Goal: Transaction & Acquisition: Purchase product/service

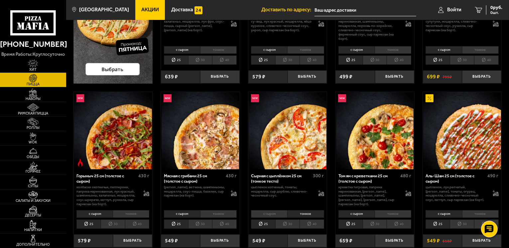
scroll to position [166, 0]
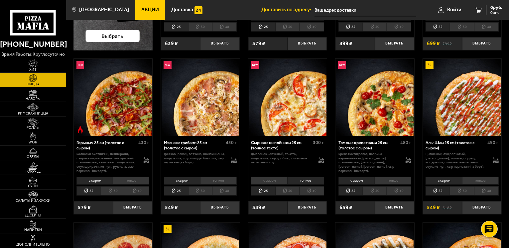
click at [216, 179] on li "тонкое" at bounding box center [218, 181] width 37 height 8
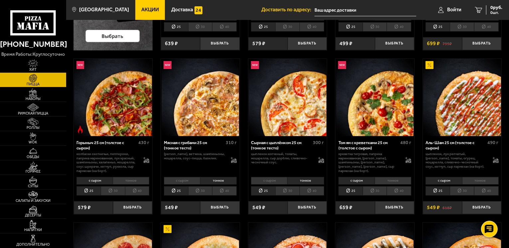
click at [183, 180] on li "с сыром" at bounding box center [182, 181] width 36 height 8
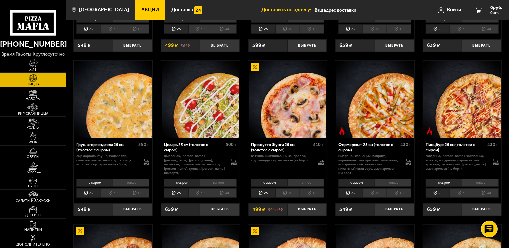
scroll to position [498, 0]
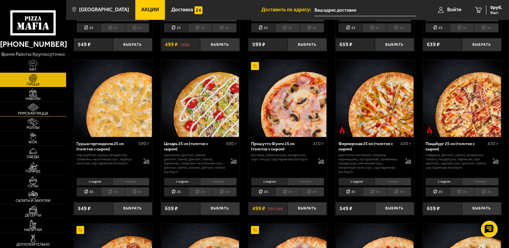
click at [39, 112] on span "Римская пицца" at bounding box center [33, 114] width 66 height 4
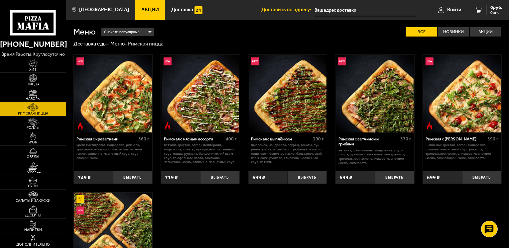
click at [38, 85] on span "Пицца" at bounding box center [33, 84] width 66 height 4
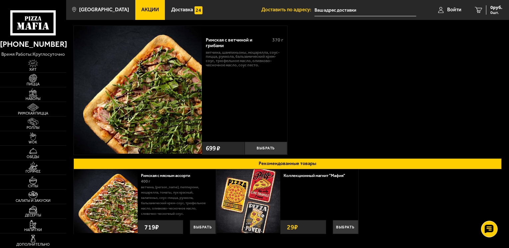
scroll to position [27, 0]
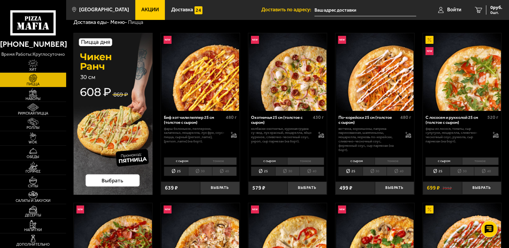
scroll to position [33, 0]
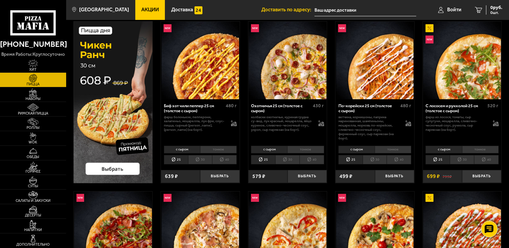
click at [477, 150] on li "тонкое" at bounding box center [480, 150] width 37 height 8
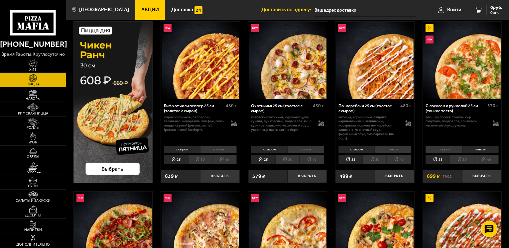
click at [404, 149] on li "тонкое" at bounding box center [392, 150] width 37 height 8
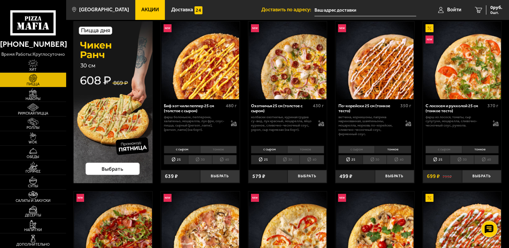
click at [452, 148] on li "с сыром" at bounding box center [443, 150] width 36 height 8
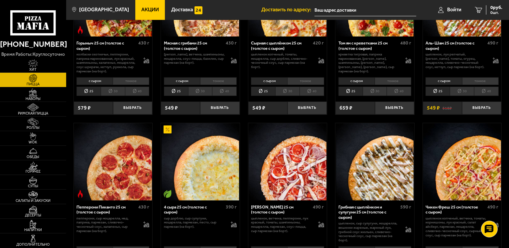
scroll to position [299, 0]
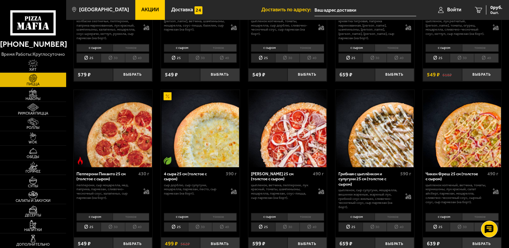
click at [389, 218] on li "тонкое" at bounding box center [392, 217] width 37 height 8
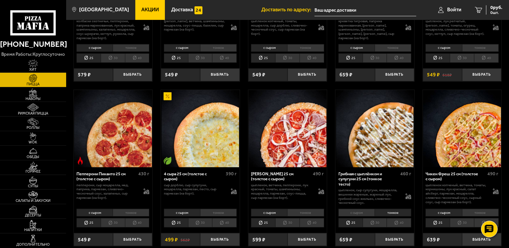
click at [358, 212] on li "с сыром" at bounding box center [356, 213] width 36 height 8
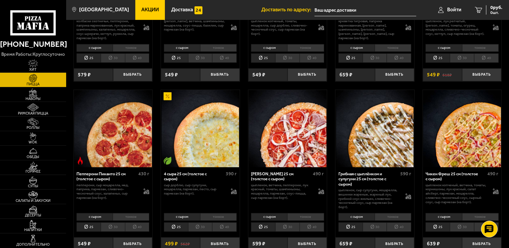
click at [391, 213] on div "с сыром тонкое 25 30 40 Топпинги" at bounding box center [374, 222] width 79 height 22
click at [391, 215] on li "тонкое" at bounding box center [392, 217] width 37 height 8
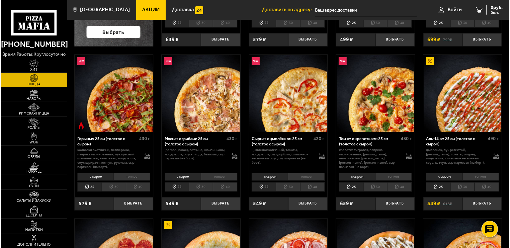
scroll to position [166, 0]
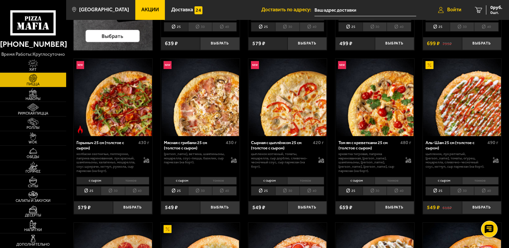
click at [445, 13] on link "Войти" at bounding box center [449, 10] width 37 height 20
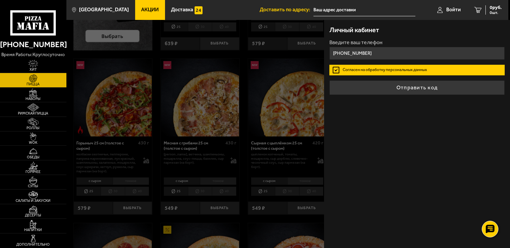
type input "[PHONE_NUMBER]"
click at [336, 71] on label "Согласен на обработку персональных данных" at bounding box center [417, 70] width 175 height 11
click at [0, 0] on input "Согласен на обработку персональных данных" at bounding box center [0, 0] width 0 height 0
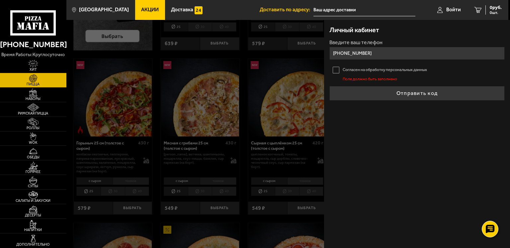
click at [335, 68] on label "Согласен на обработку персональных данных" at bounding box center [417, 70] width 175 height 11
click at [0, 0] on input "Согласен на обработку персональных данных" at bounding box center [0, 0] width 0 height 0
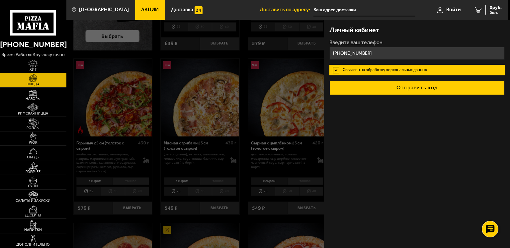
click at [399, 90] on button "Отправить код" at bounding box center [417, 87] width 175 height 15
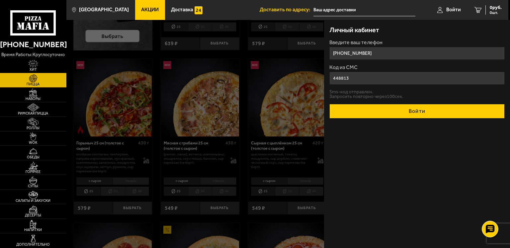
type input "448813"
click at [424, 108] on button "Войти" at bounding box center [417, 111] width 175 height 15
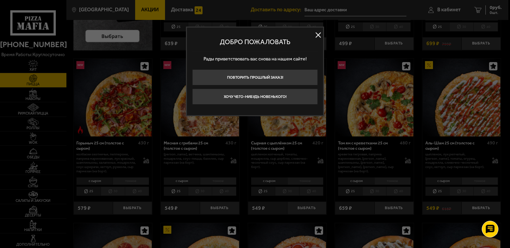
click at [314, 34] on button at bounding box center [318, 35] width 10 height 10
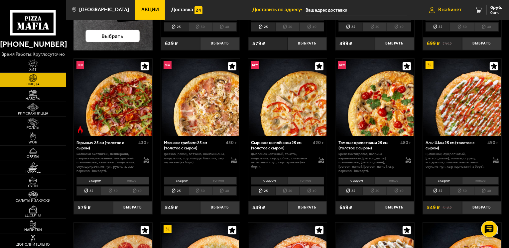
click at [441, 8] on span "В кабинет" at bounding box center [449, 9] width 23 height 5
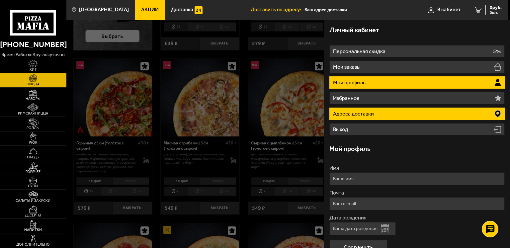
click at [425, 117] on li "Адреса доставки" at bounding box center [417, 114] width 175 height 12
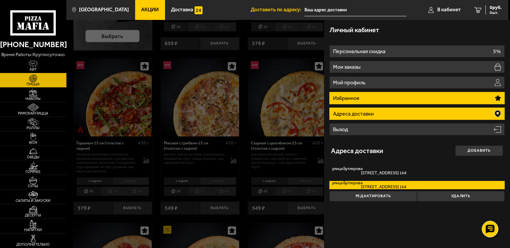
click at [392, 97] on li "Избранное" at bounding box center [417, 98] width 175 height 12
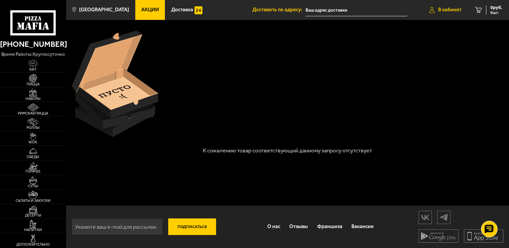
click at [448, 14] on link "В кабинет" at bounding box center [445, 10] width 46 height 20
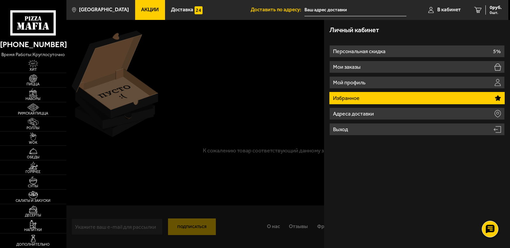
click at [39, 28] on use at bounding box center [40, 26] width 3 height 7
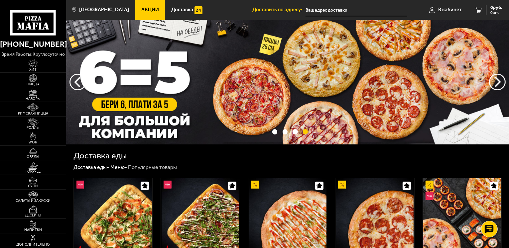
click at [37, 83] on span "Пицца" at bounding box center [33, 84] width 66 height 4
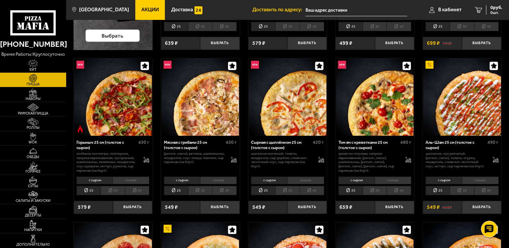
scroll to position [166, 0]
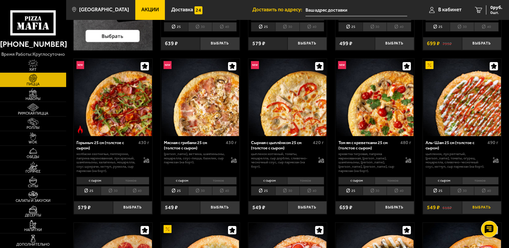
click at [488, 206] on button "Выбрать" at bounding box center [481, 207] width 39 height 13
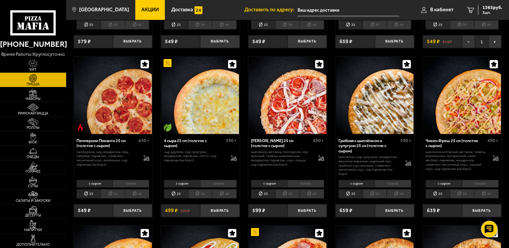
scroll to position [365, 0]
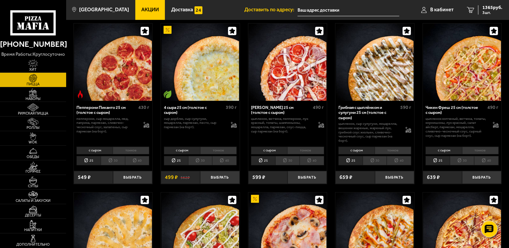
click at [201, 162] on li "30" at bounding box center [200, 160] width 24 height 9
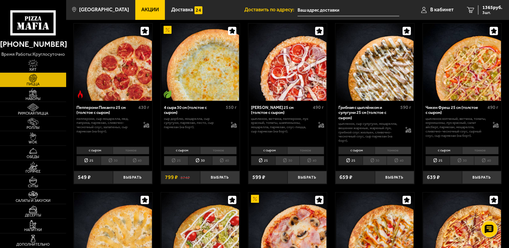
click at [223, 151] on li "тонкое" at bounding box center [218, 151] width 37 height 8
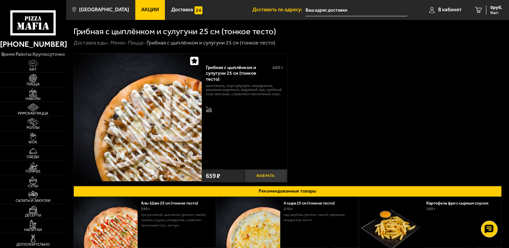
click at [268, 176] on button "Выбрать" at bounding box center [265, 175] width 43 height 13
click at [472, 10] on icon "2" at bounding box center [469, 10] width 7 height 6
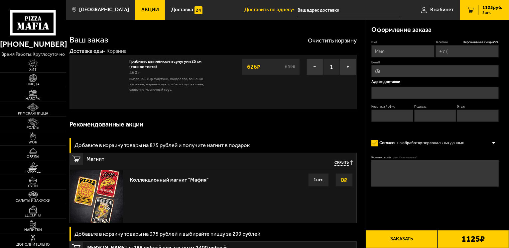
type input "[PHONE_NUMBER]"
type input "[STREET_ADDRESS]"
type input "164"
type input "2"
type input "14"
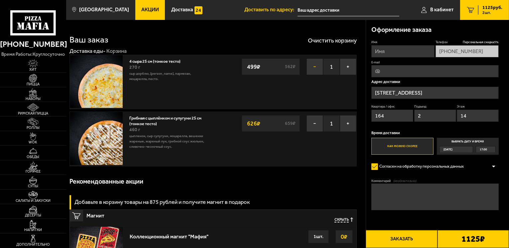
click at [317, 67] on button "−" at bounding box center [314, 66] width 17 height 17
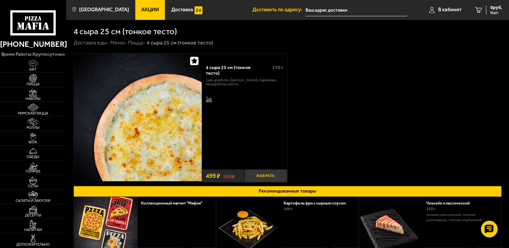
click at [269, 174] on button "Выбрать" at bounding box center [265, 175] width 43 height 13
click at [479, 9] on link "1 499 руб. 1 шт." at bounding box center [485, 10] width 46 height 20
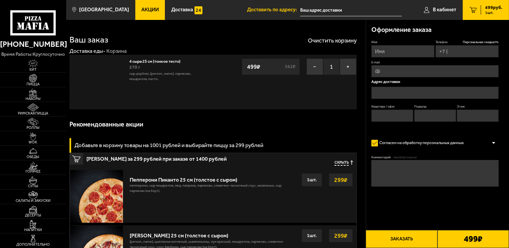
type input "[PHONE_NUMBER]"
type input "[STREET_ADDRESS]"
type input "164"
type input "2"
type input "14"
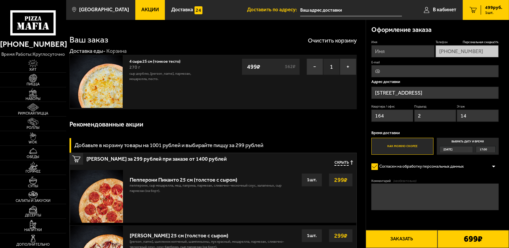
click at [472, 13] on icon "1" at bounding box center [472, 10] width 7 height 6
click at [492, 7] on span "499 руб." at bounding box center [493, 7] width 17 height 5
click at [441, 10] on span "В кабинет" at bounding box center [444, 9] width 23 height 5
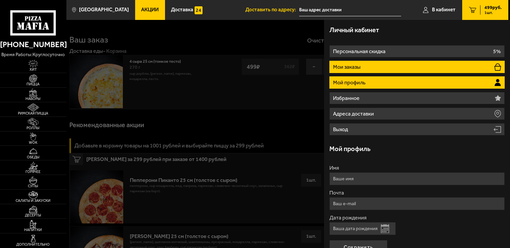
click at [409, 63] on li "Мои заказы" at bounding box center [417, 67] width 175 height 12
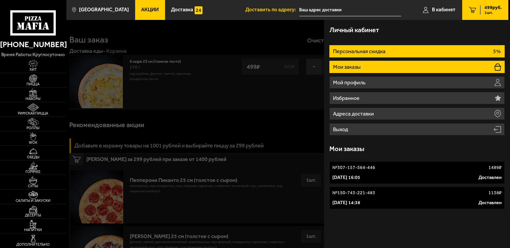
click at [398, 50] on li "Персональная скидка 5%" at bounding box center [417, 51] width 175 height 12
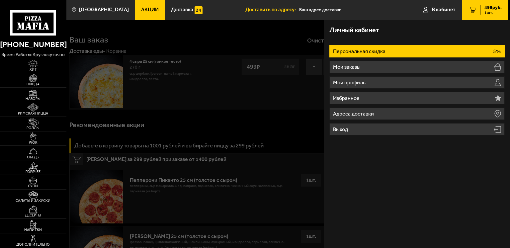
click at [483, 9] on div "499 руб. 1 шт." at bounding box center [491, 9] width 22 height 9
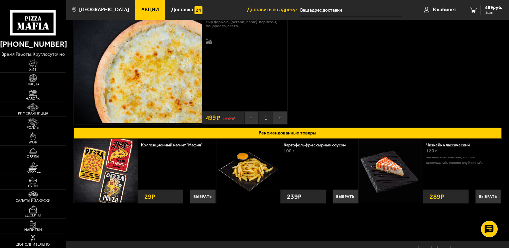
scroll to position [66, 0]
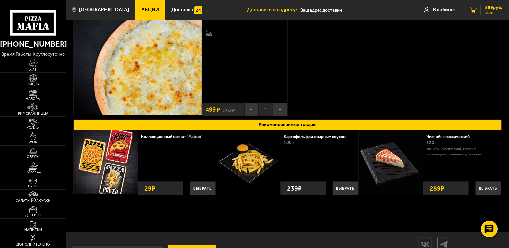
click at [489, 11] on span "1 шт." at bounding box center [493, 13] width 17 height 4
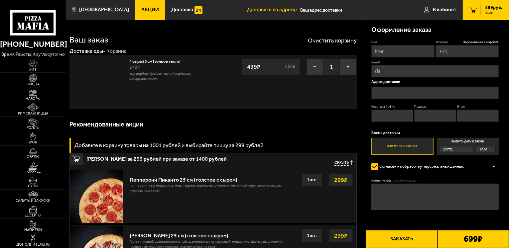
type input "[PHONE_NUMBER]"
type input "[STREET_ADDRESS]"
type input "164"
type input "2"
type input "14"
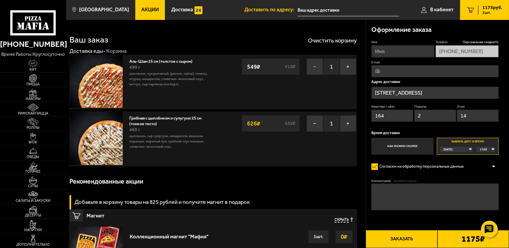
click at [314, 63] on button "−" at bounding box center [314, 66] width 17 height 17
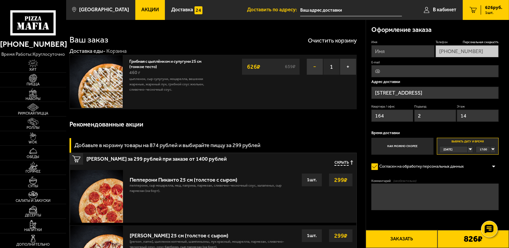
click at [311, 66] on button "−" at bounding box center [314, 66] width 17 height 17
